Goal: Check status: Check status

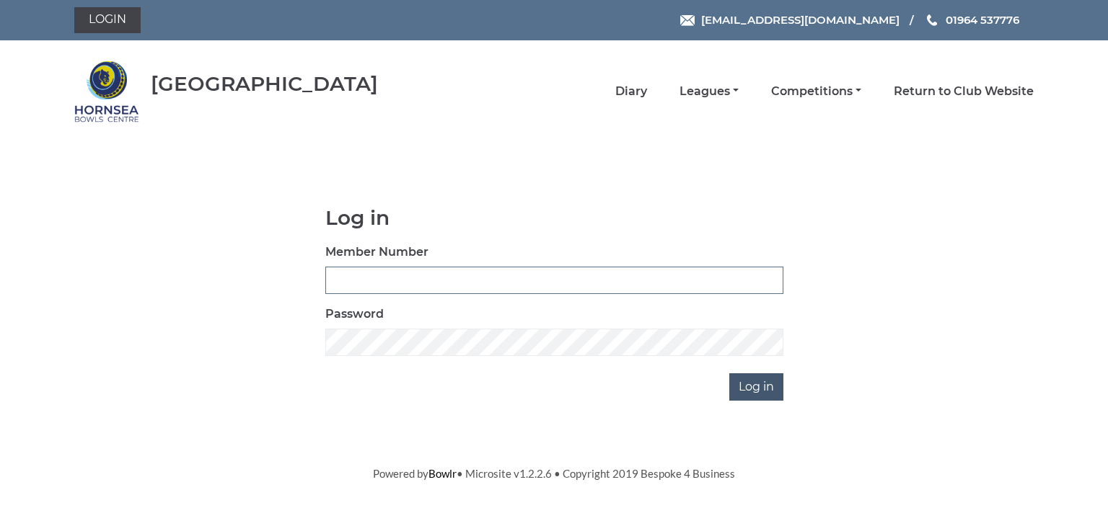
type input "0902"
click at [764, 385] on input "Log in" at bounding box center [756, 387] width 54 height 27
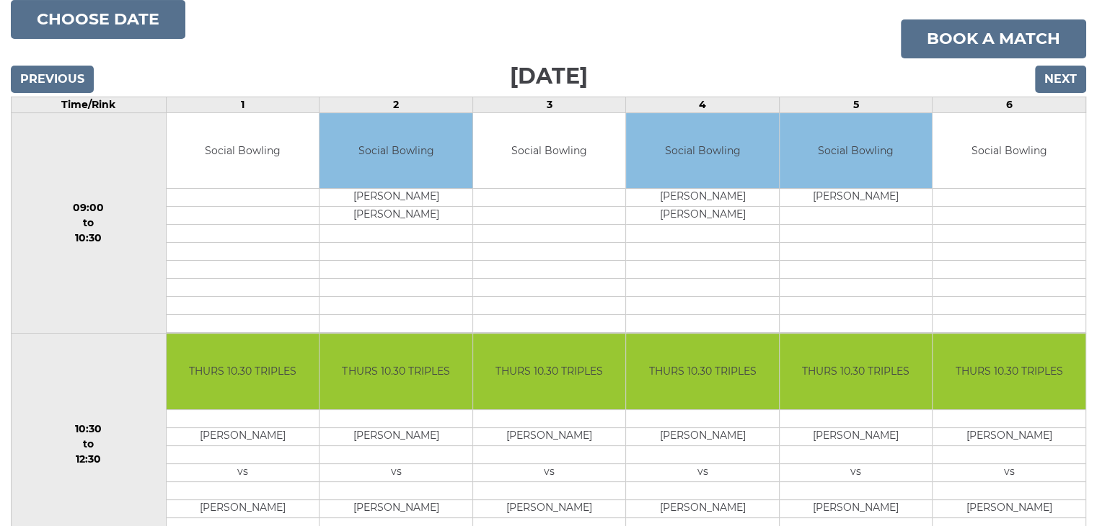
scroll to position [216, 0]
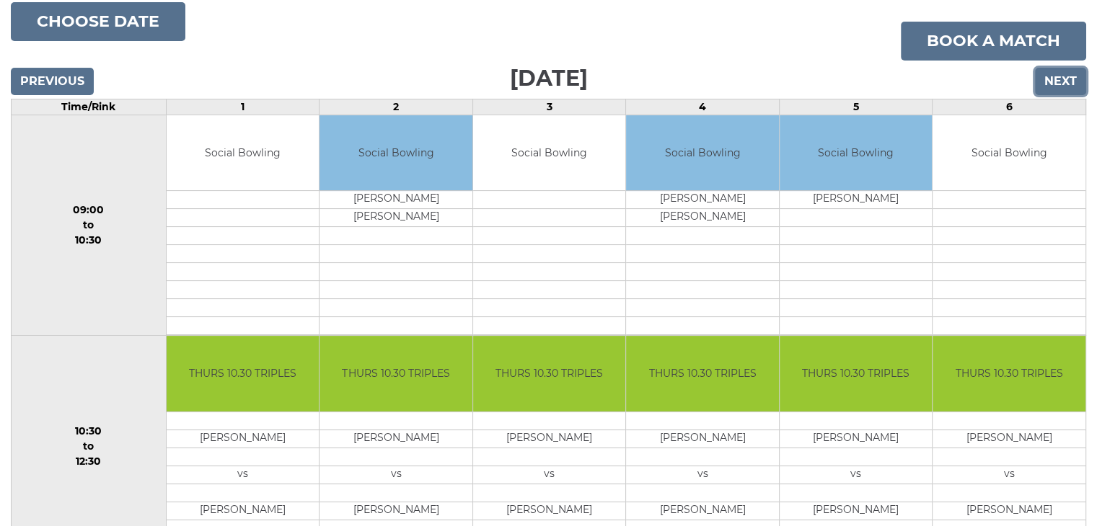
click at [1056, 75] on input "Next" at bounding box center [1060, 81] width 51 height 27
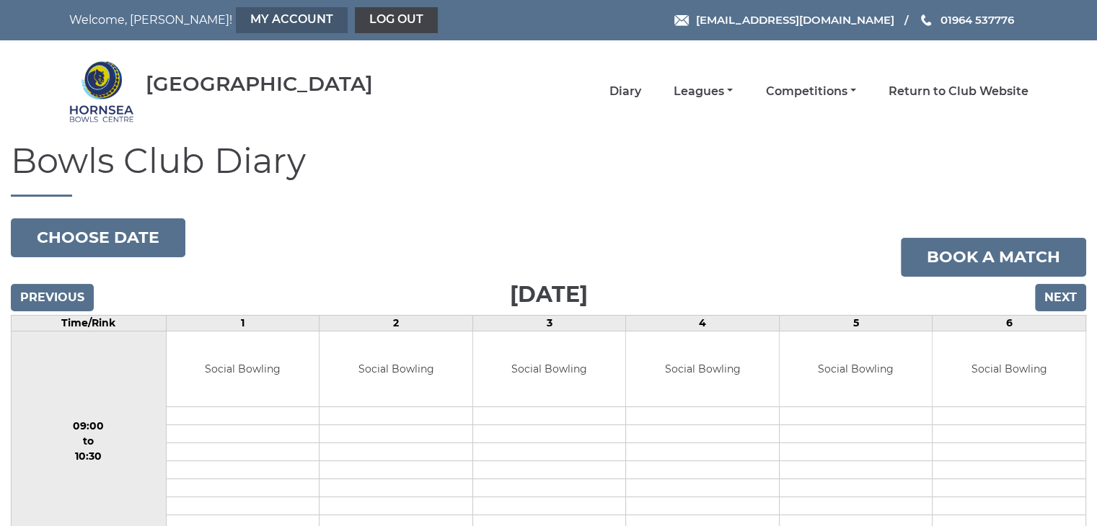
click at [236, 15] on link "My Account" at bounding box center [292, 20] width 112 height 26
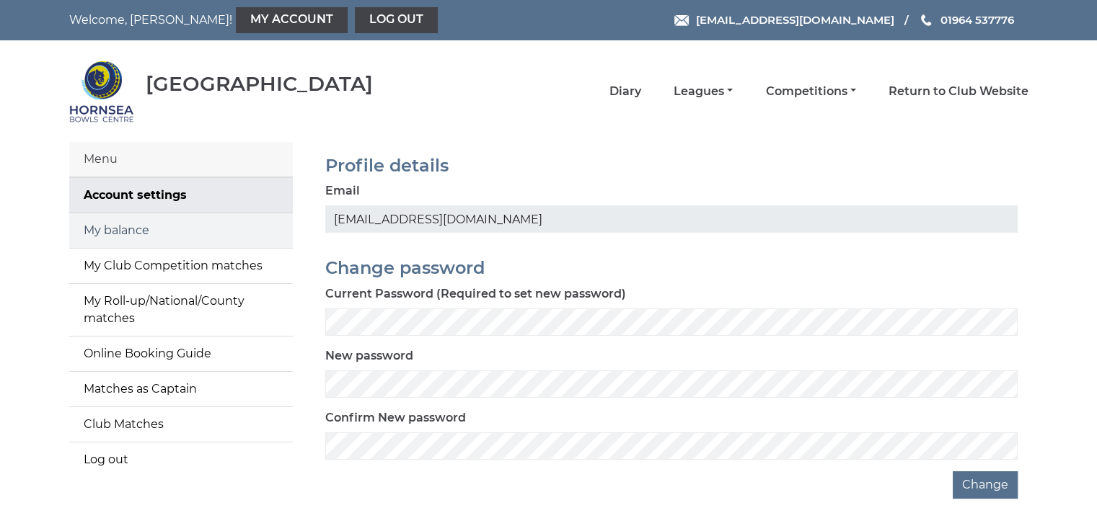
click at [129, 227] on link "My balance" at bounding box center [181, 230] width 224 height 35
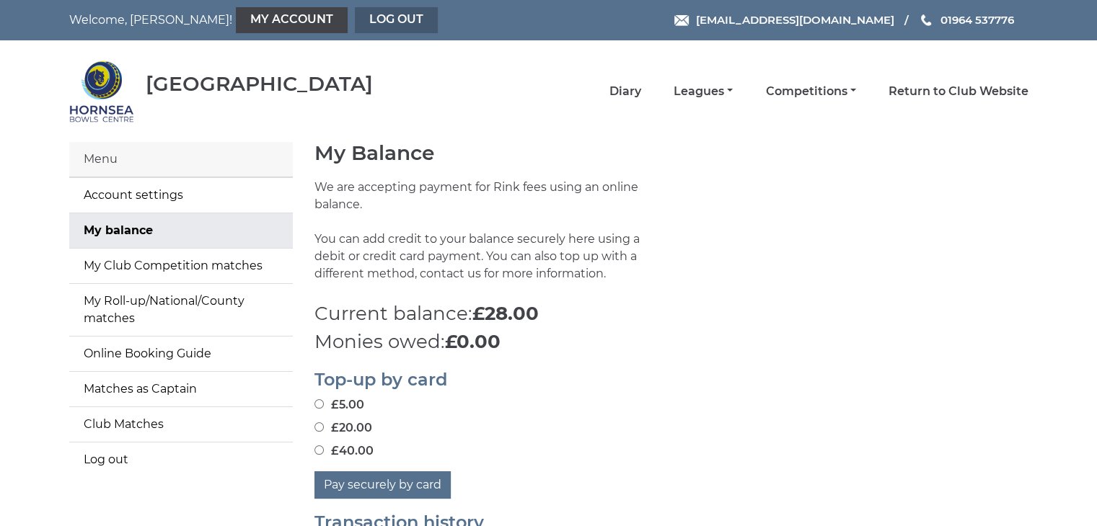
click at [355, 17] on link "Log out" at bounding box center [396, 20] width 83 height 26
